Goal: Task Accomplishment & Management: Manage account settings

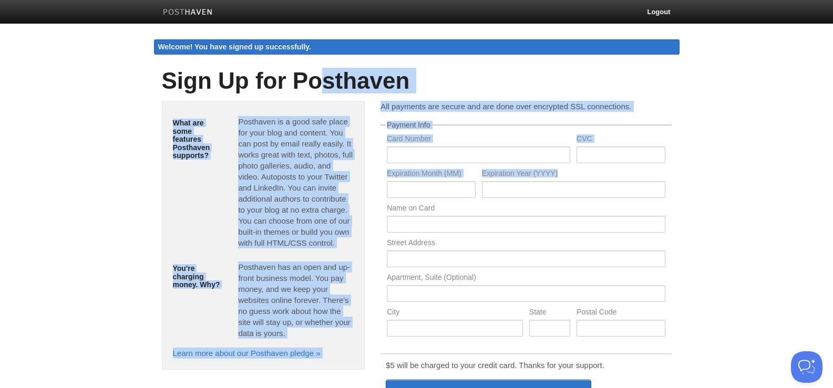
drag, startPoint x: 566, startPoint y: 200, endPoint x: 323, endPoint y: 79, distance: 271.3
click at [323, 79] on body "Logout Welcome! You have signed up successfully. Welcome! You have signed up su…" at bounding box center [416, 260] width 833 height 521
click at [192, 12] on img at bounding box center [188, 13] width 50 height 8
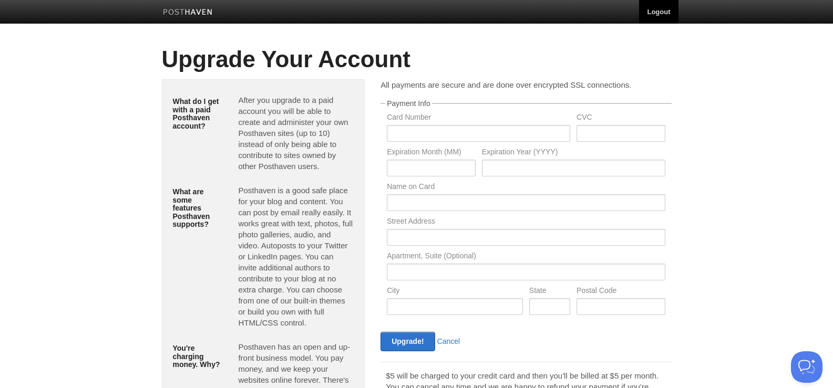
click at [661, 6] on link "Logout" at bounding box center [658, 12] width 39 height 24
